Goal: Browse casually

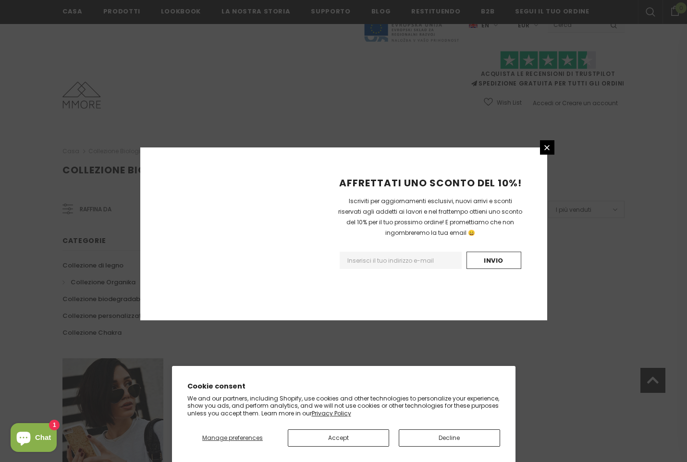
scroll to position [523, 0]
